Goal: Information Seeking & Learning: Learn about a topic

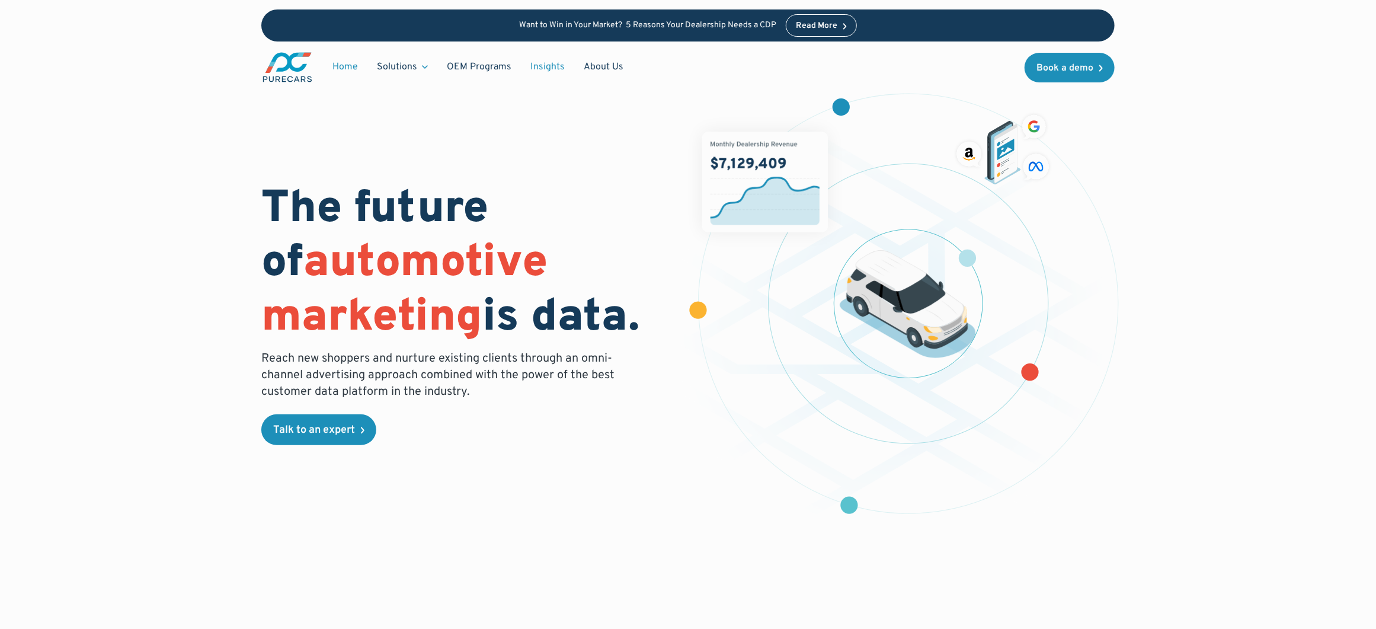
click at [545, 60] on link "Insights" at bounding box center [547, 67] width 53 height 23
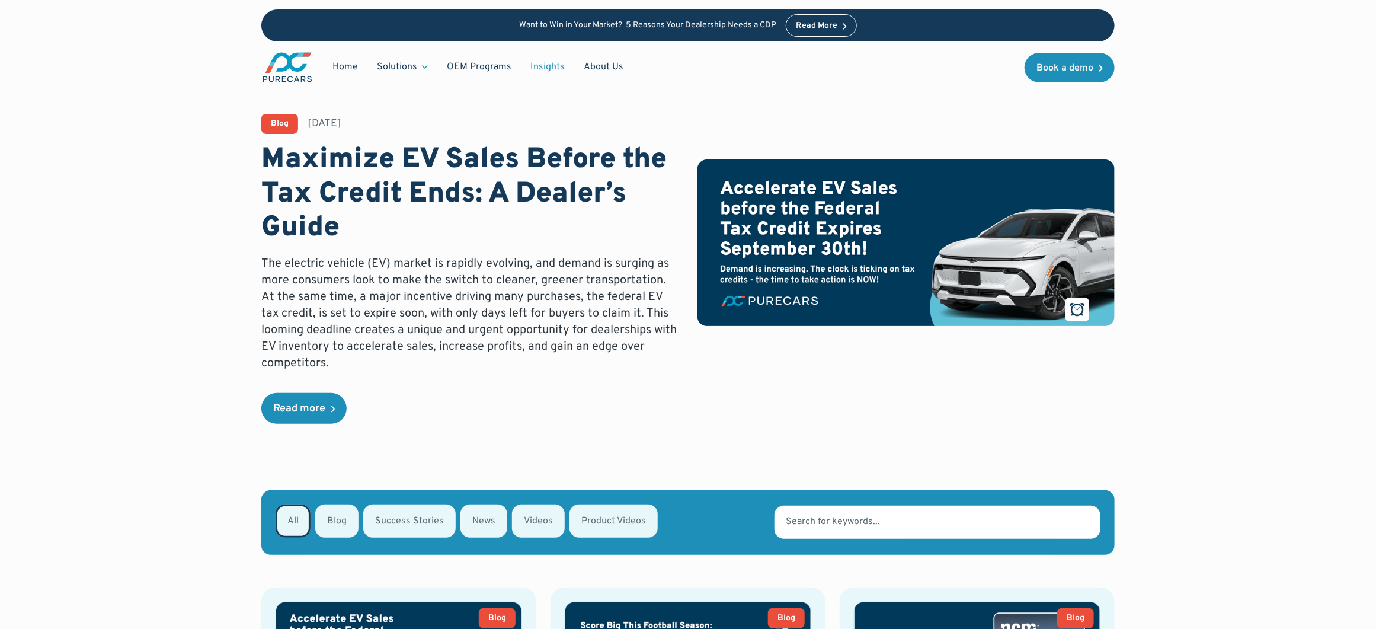
click at [405, 62] on div "Solutions" at bounding box center [397, 66] width 40 height 13
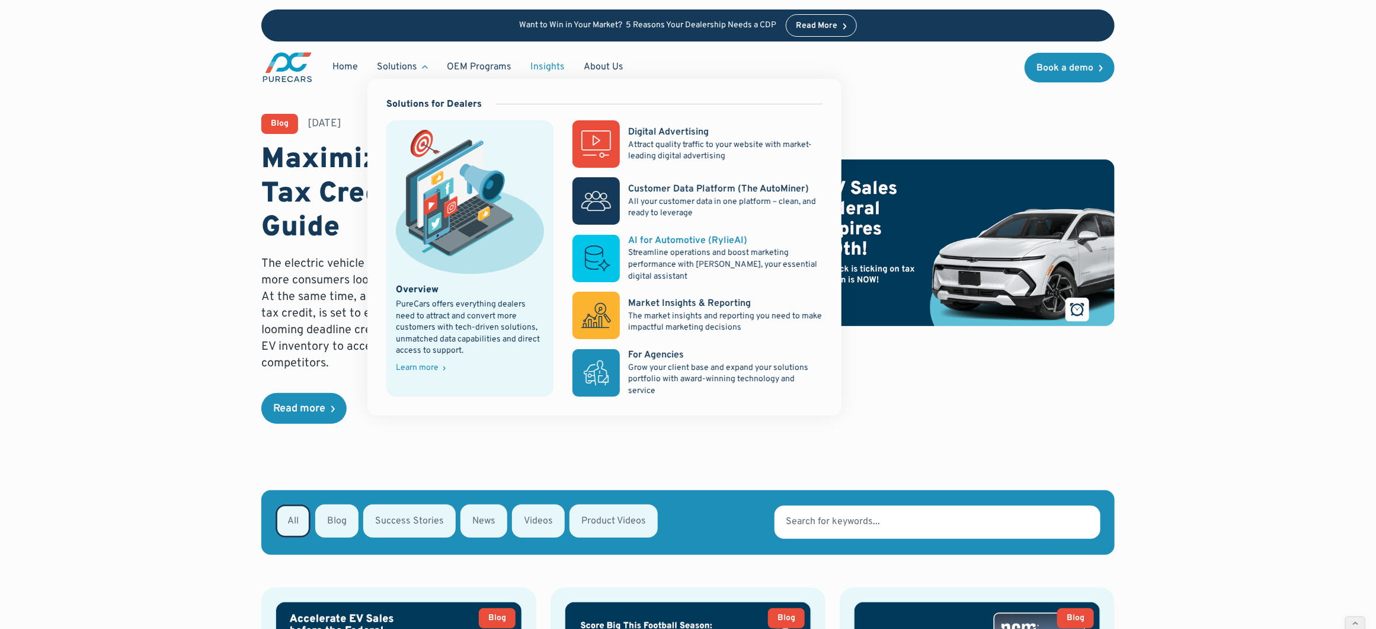
click at [601, 270] on rect at bounding box center [595, 258] width 47 height 47
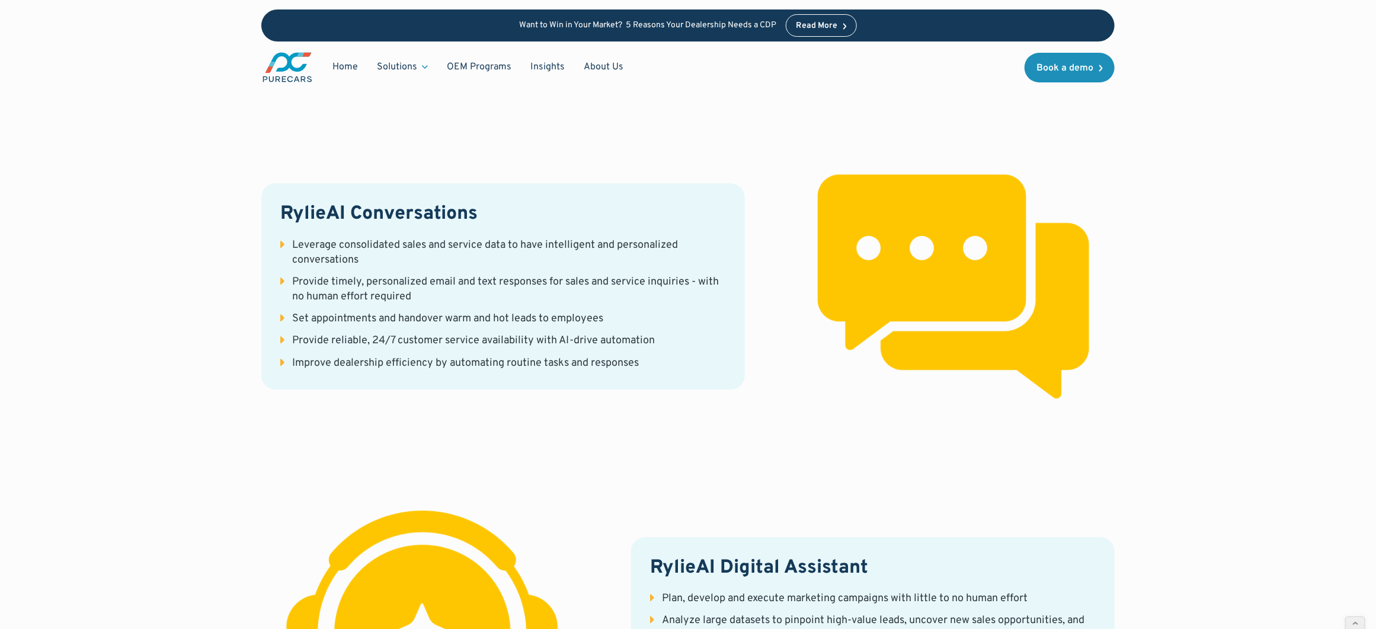
scroll to position [1735, 0]
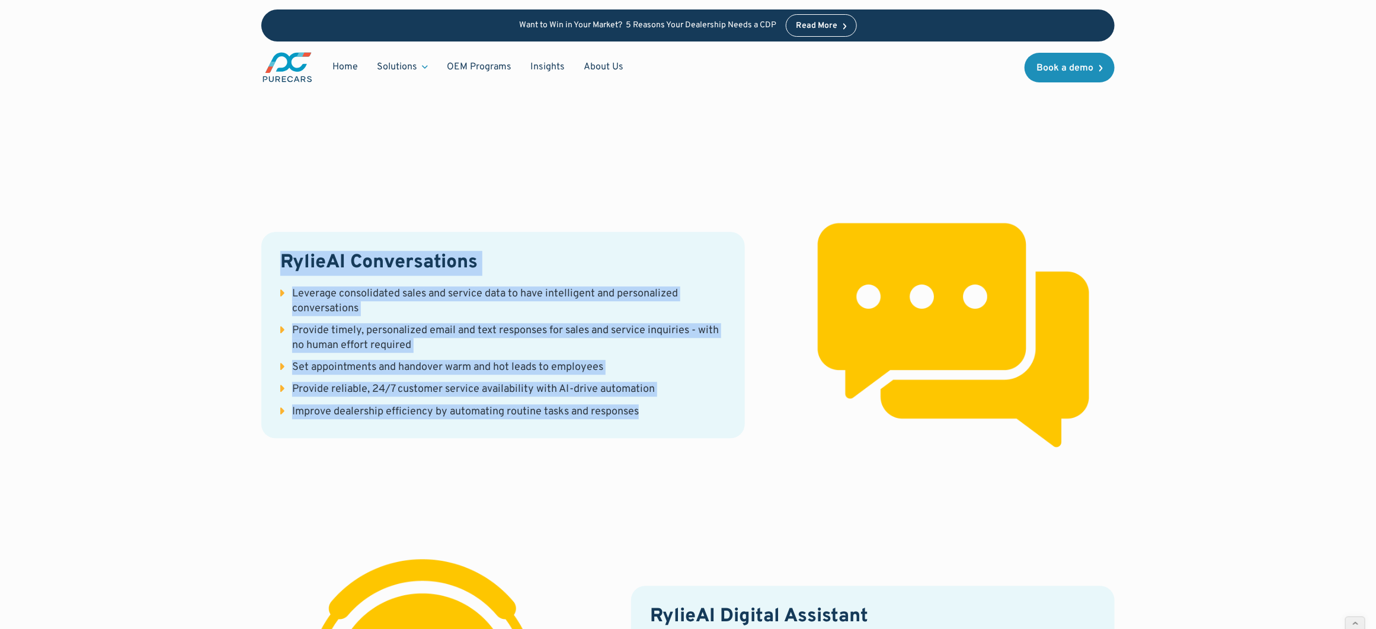
drag, startPoint x: 281, startPoint y: 241, endPoint x: 681, endPoint y: 399, distance: 429.8
click at [681, 402] on div "RylieAI Conversations Leverage consolidated sales and service data to have inte…" at bounding box center [503, 335] width 484 height 206
copy div "RylieAI Conversations Leverage consolidated sales and service data to have inte…"
